Goal: Navigation & Orientation: Find specific page/section

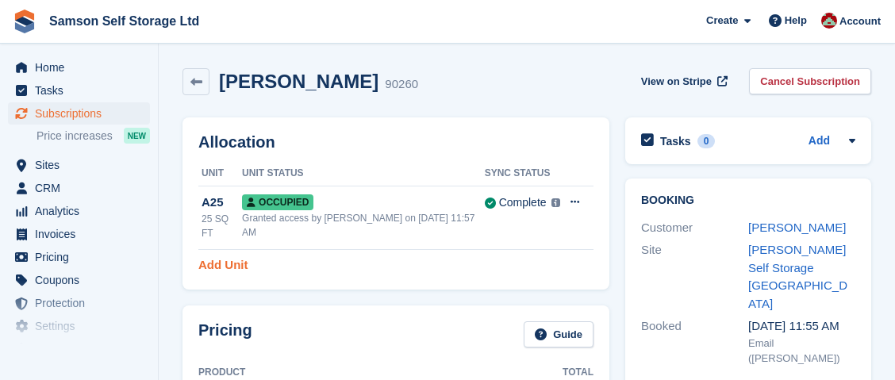
scroll to position [123, 0]
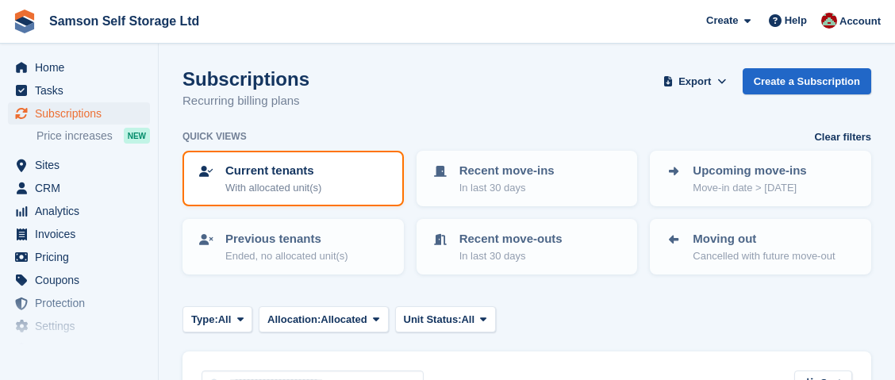
scroll to position [963, 0]
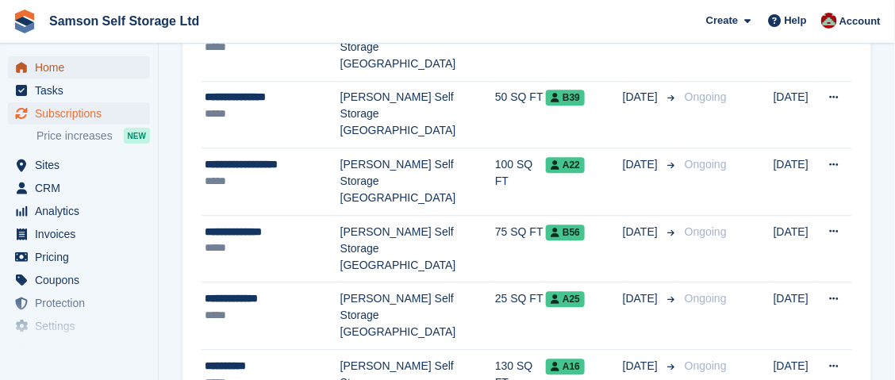
click at [89, 73] on span "Home" at bounding box center [82, 67] width 95 height 22
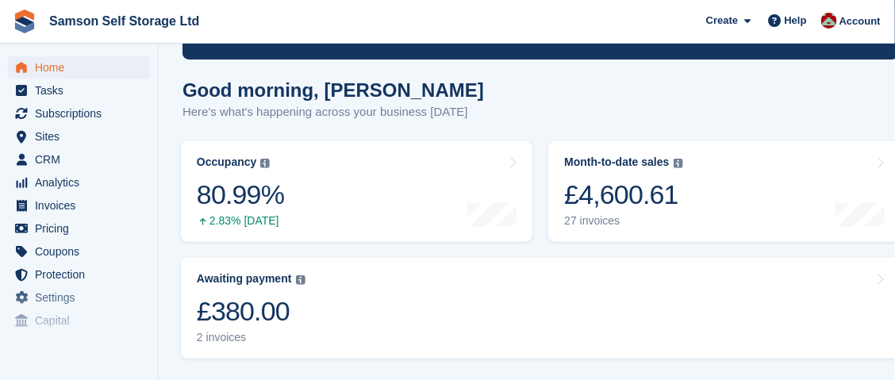
scroll to position [158, 0]
